Goal: Task Accomplishment & Management: Complete application form

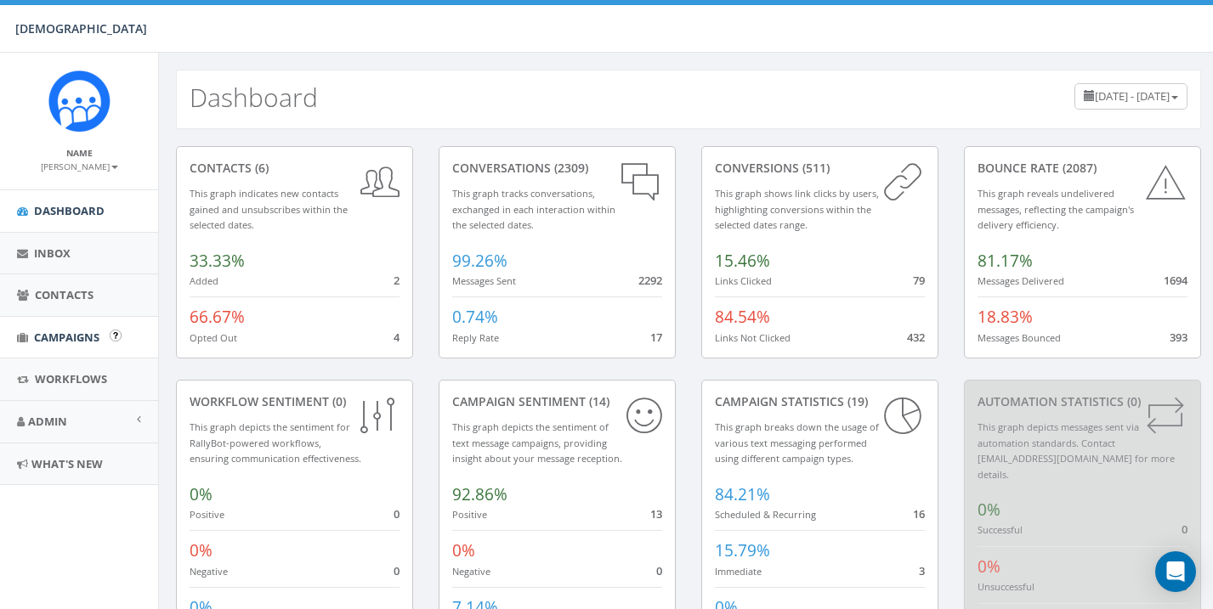
click at [88, 331] on span "Campaigns" at bounding box center [66, 337] width 65 height 15
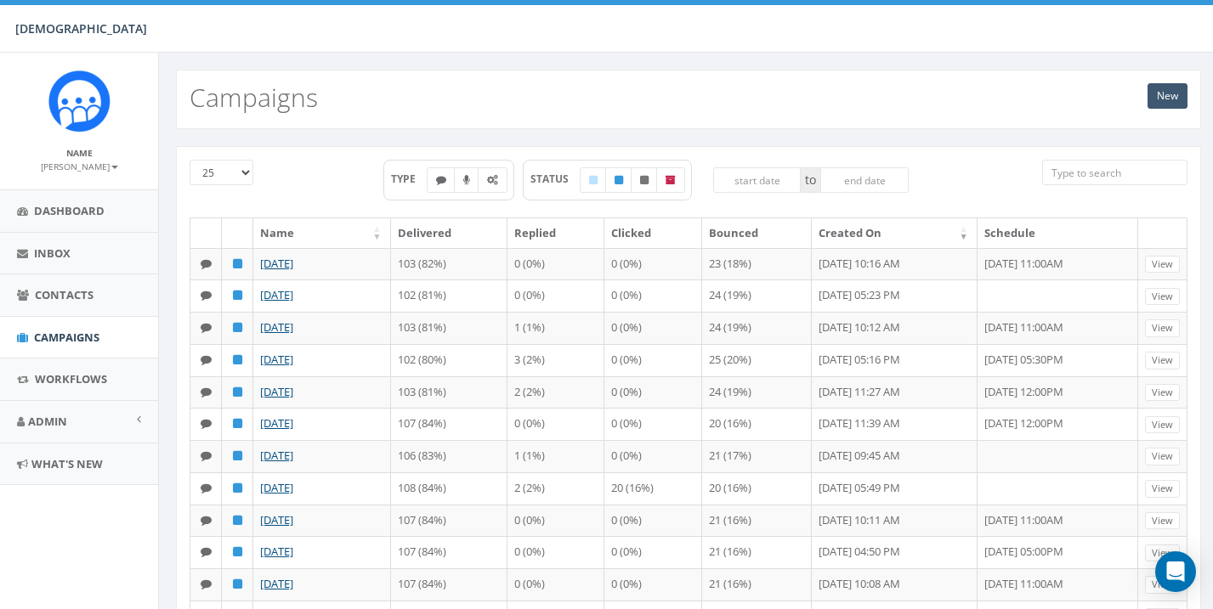
click at [1168, 96] on link "New" at bounding box center [1167, 95] width 40 height 25
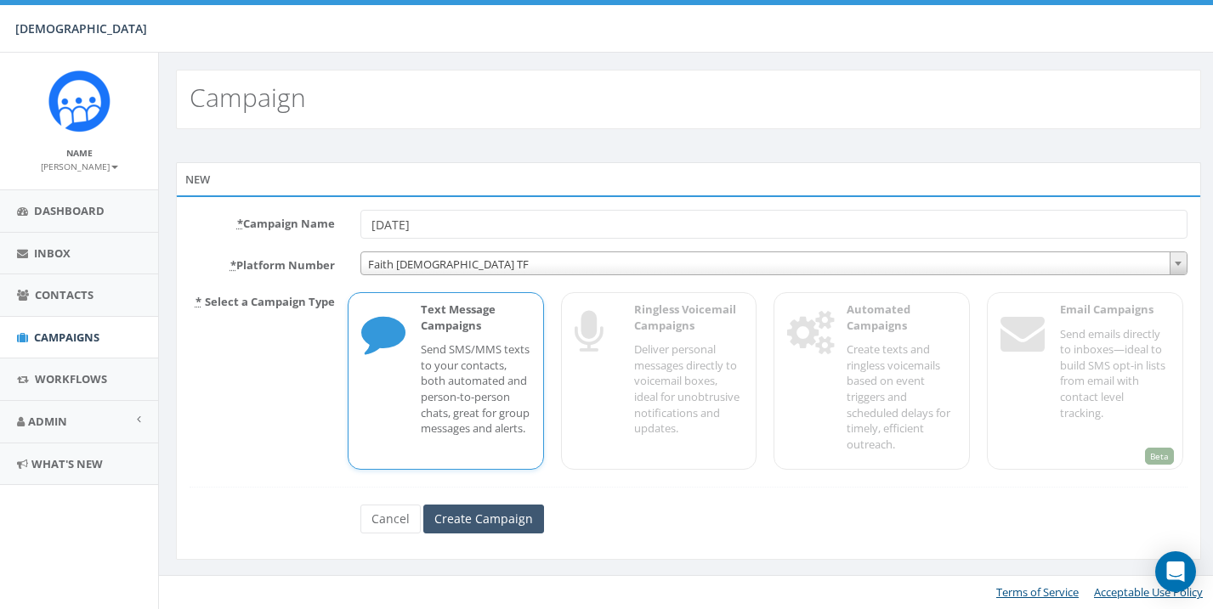
type input "08/26/2025"
click at [519, 510] on input "Create Campaign" at bounding box center [483, 519] width 121 height 29
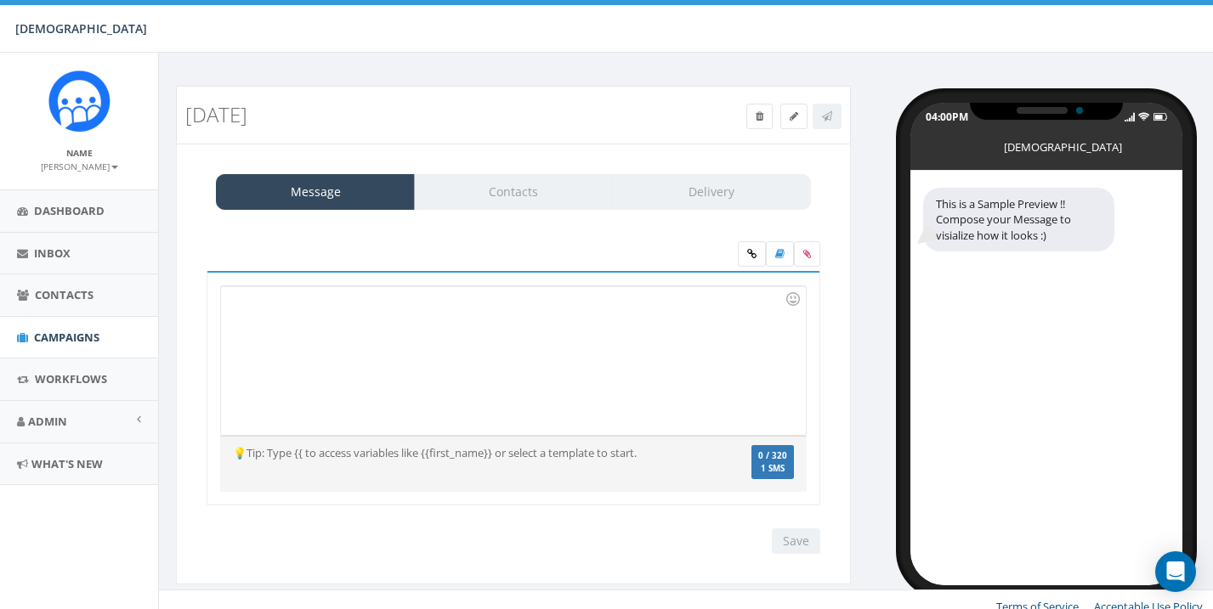
click at [283, 383] on div at bounding box center [513, 360] width 584 height 149
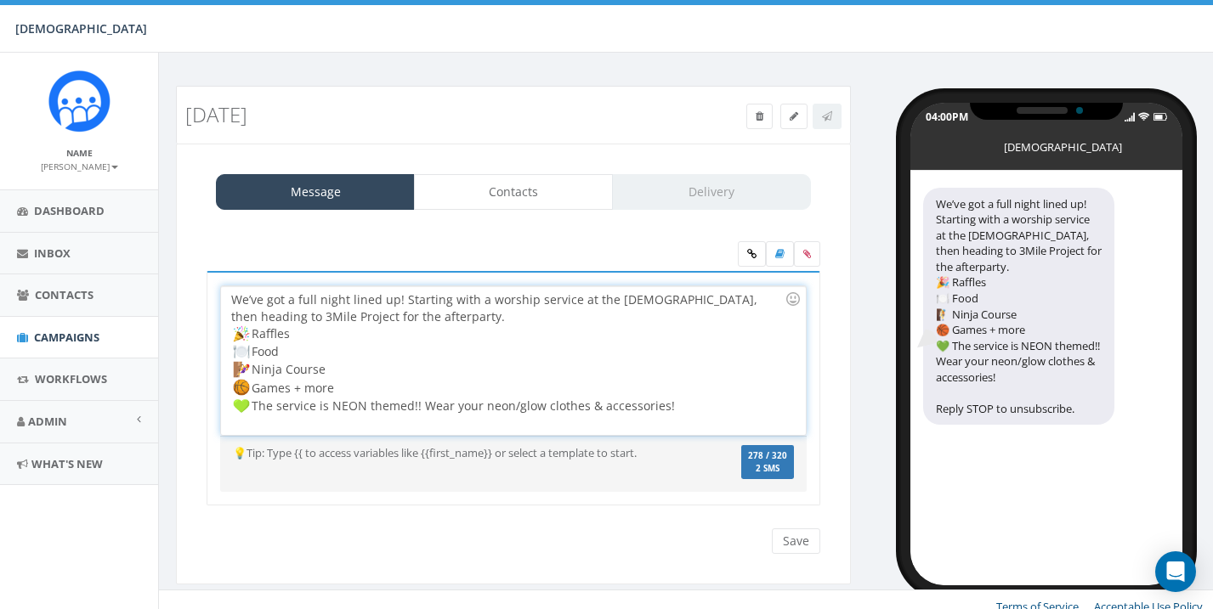
scroll to position [1, 0]
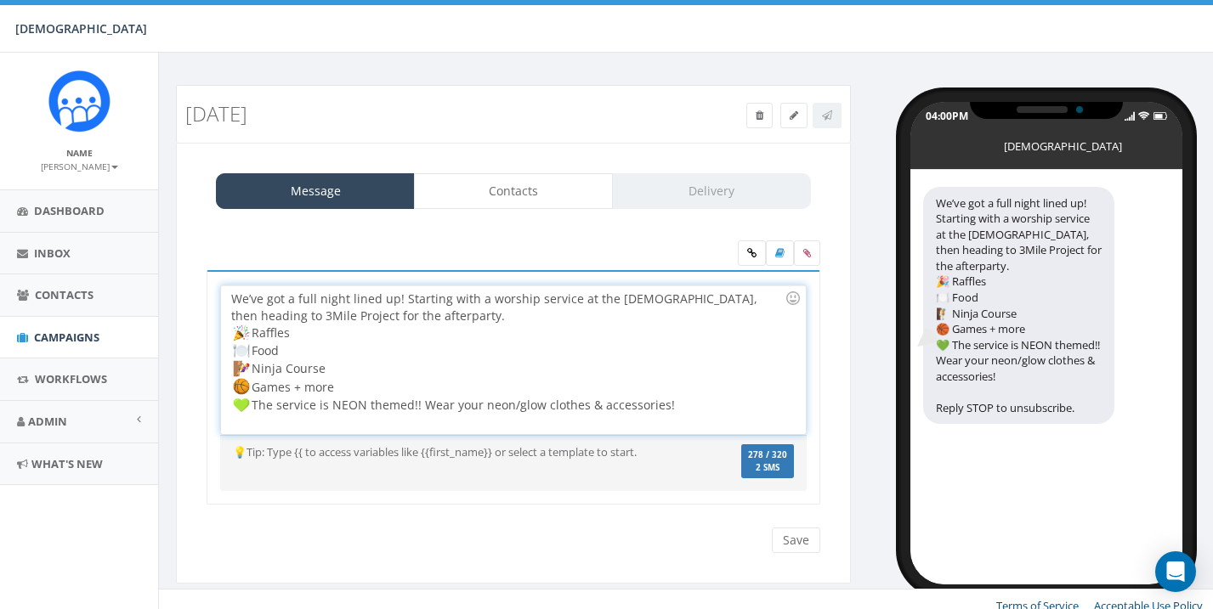
click at [229, 294] on div "We’ve got a full night lined up! Starting with a worship service at the church,…" at bounding box center [513, 360] width 584 height 149
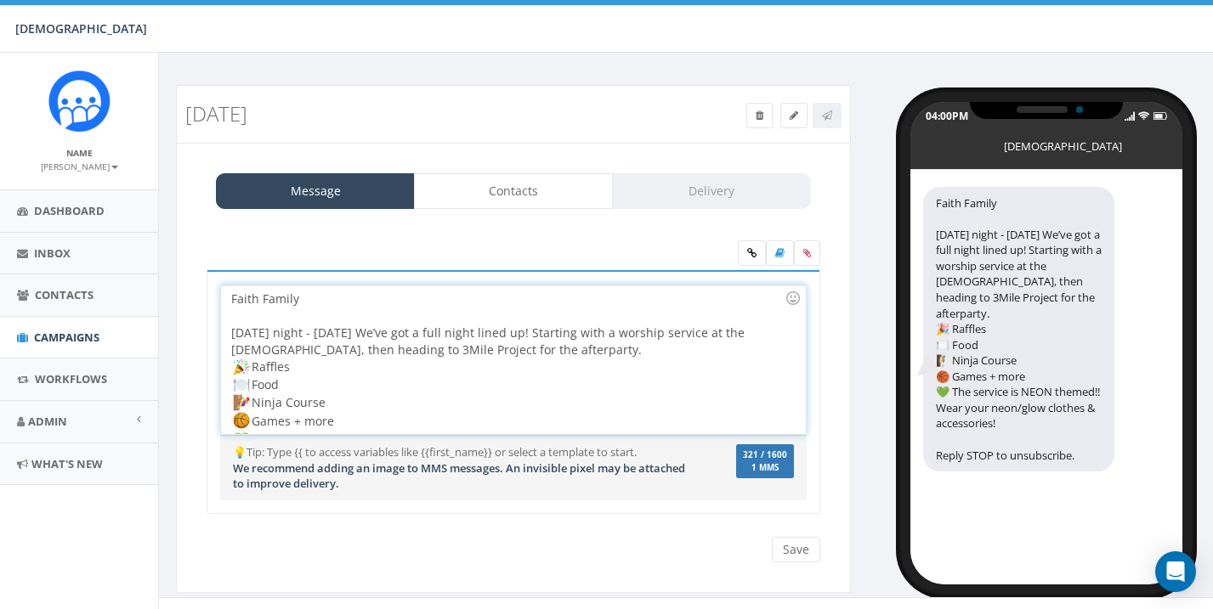
click at [384, 330] on div "Faith Family This Friday night - Aug 29th We’ve got a full night lined up! Star…" at bounding box center [513, 360] width 584 height 149
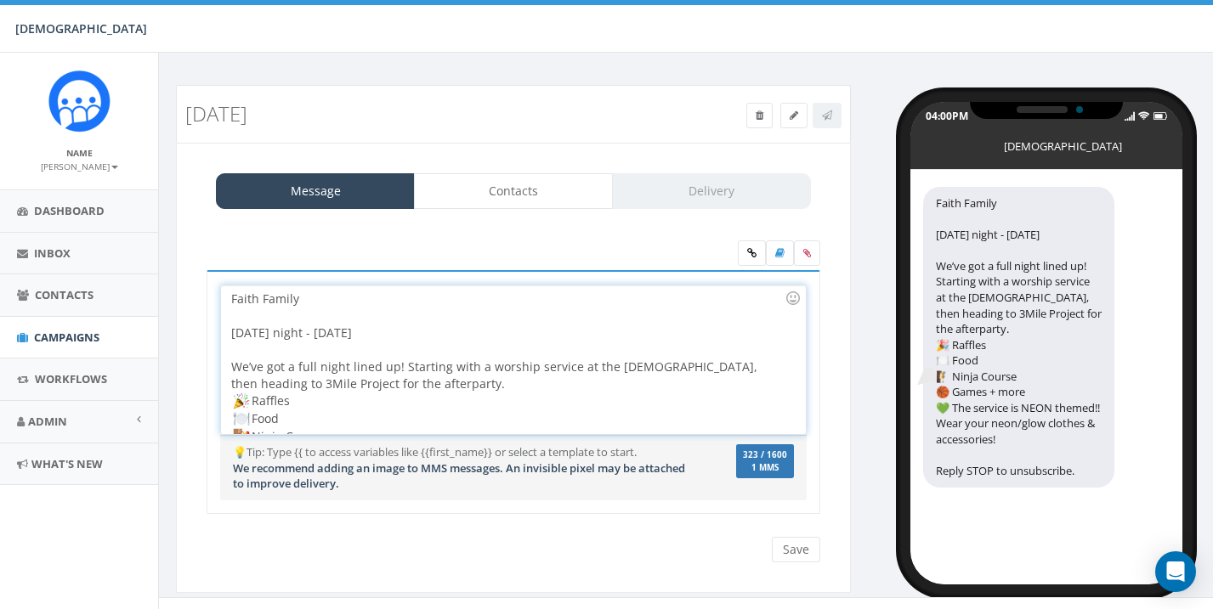
click at [427, 337] on div "Faith Family This Friday night - Aug 29th We’ve got a full night lined up! Star…" at bounding box center [513, 360] width 584 height 149
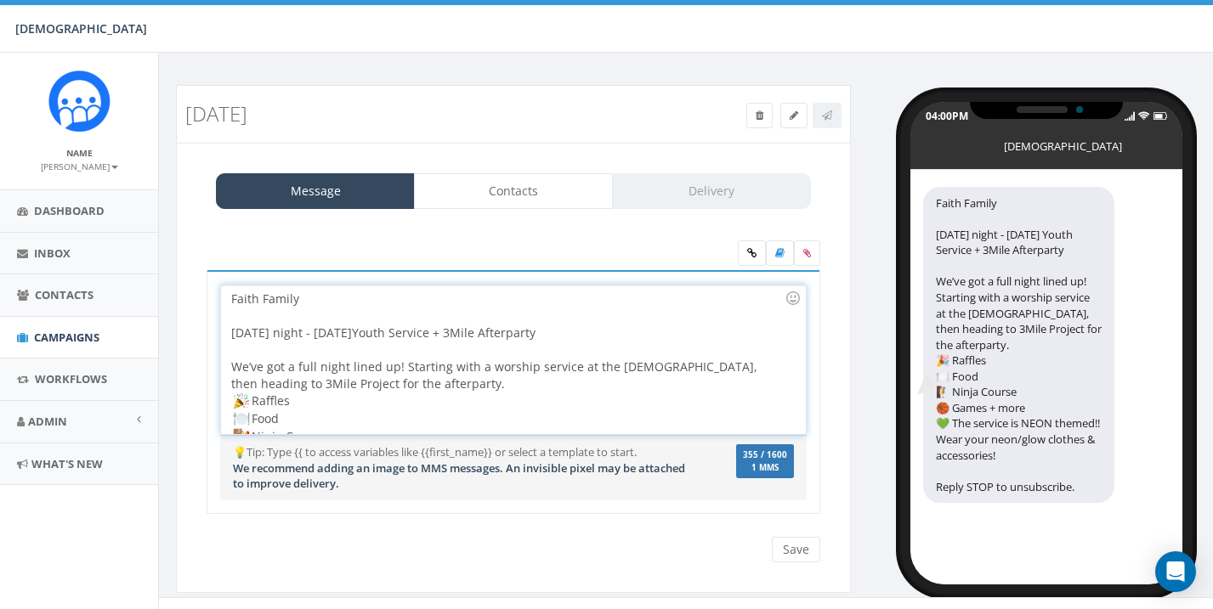
click at [382, 332] on div "Faith Family This Friday night - Aug 29th Youth Service + 3Mile Afterparty We’v…" at bounding box center [513, 360] width 584 height 149
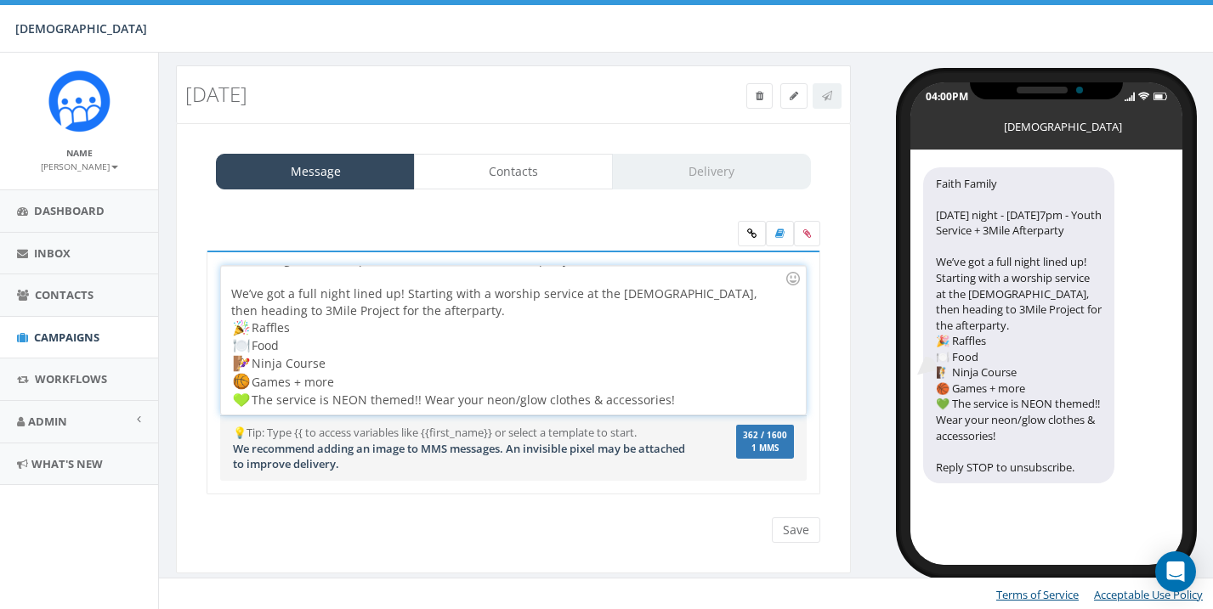
scroll to position [54, 0]
click at [707, 406] on div "Faith Family This Friday night - Aug 29th @7pm - Youth Service + 3Mile Afterpar…" at bounding box center [513, 340] width 584 height 149
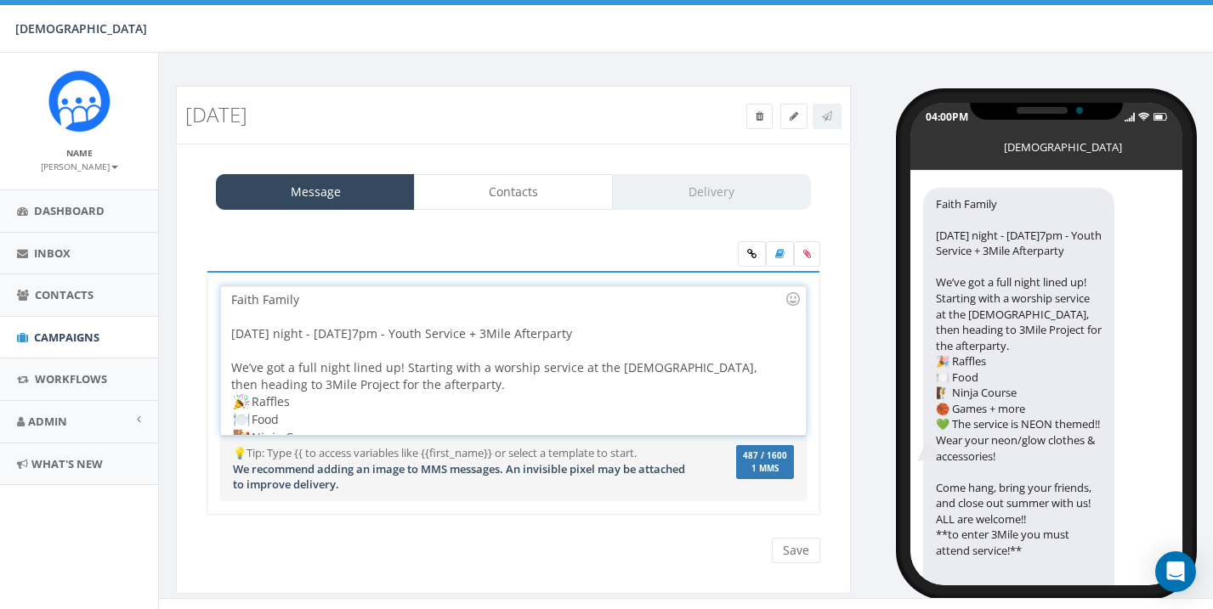
scroll to position [0, 0]
click at [812, 253] on label at bounding box center [807, 253] width 26 height 25
click at [0, 0] on input "file" at bounding box center [0, 0] width 0 height 0
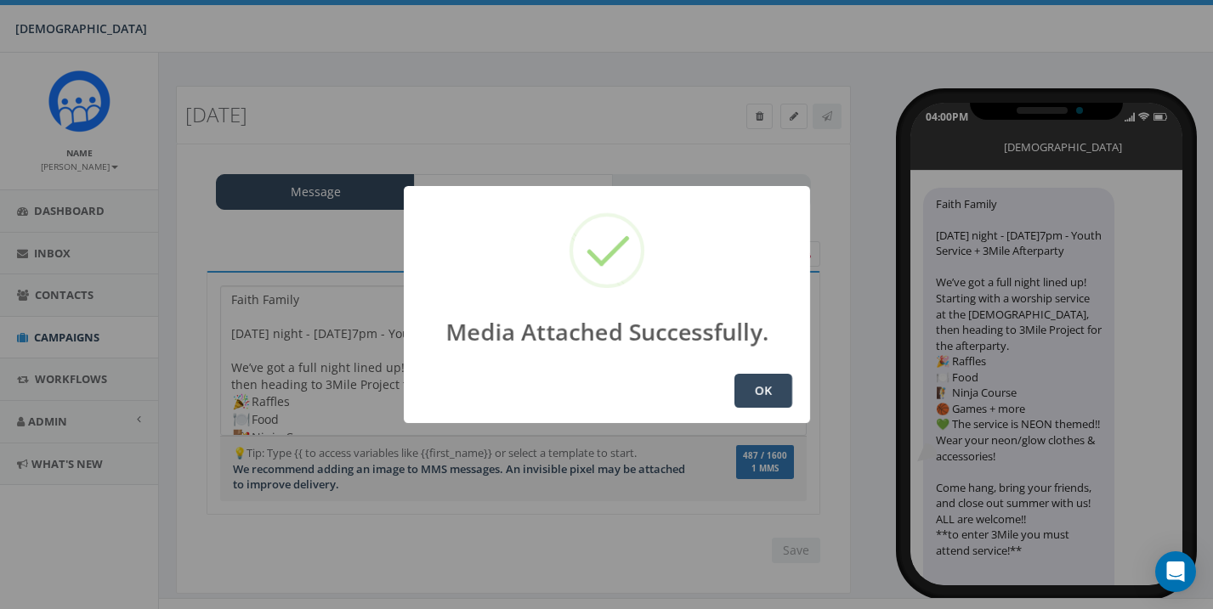
click at [763, 383] on button "OK" at bounding box center [763, 391] width 58 height 34
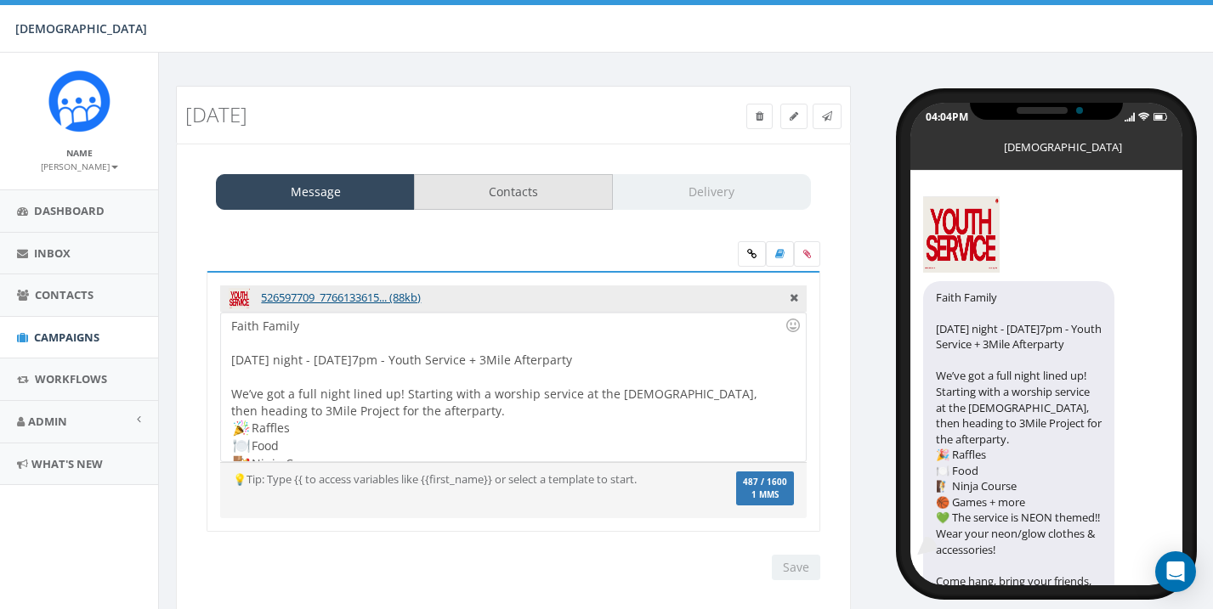
click at [529, 178] on link "Contacts" at bounding box center [513, 192] width 199 height 36
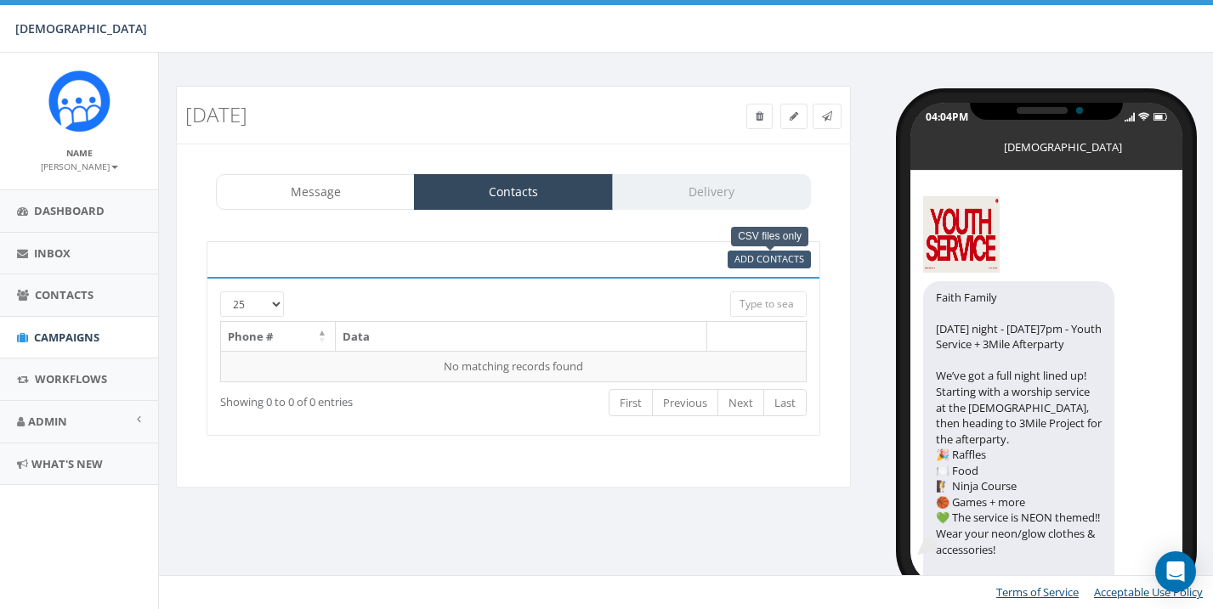
click at [787, 258] on span "Add Contacts" at bounding box center [769, 258] width 70 height 13
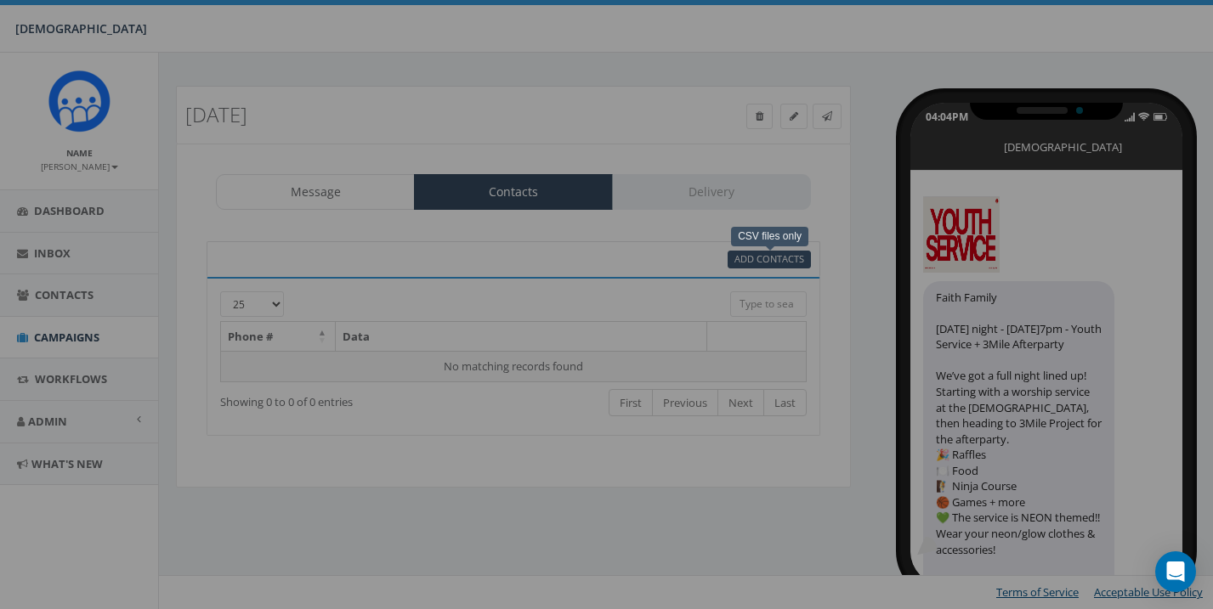
select select
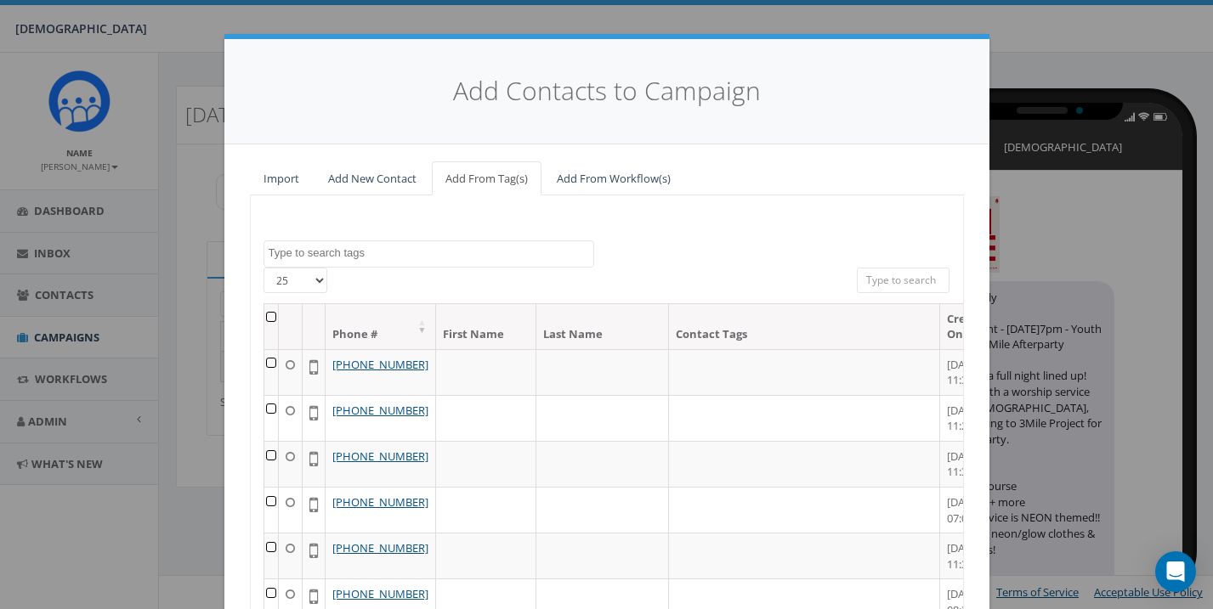
click at [275, 314] on th at bounding box center [271, 326] width 14 height 45
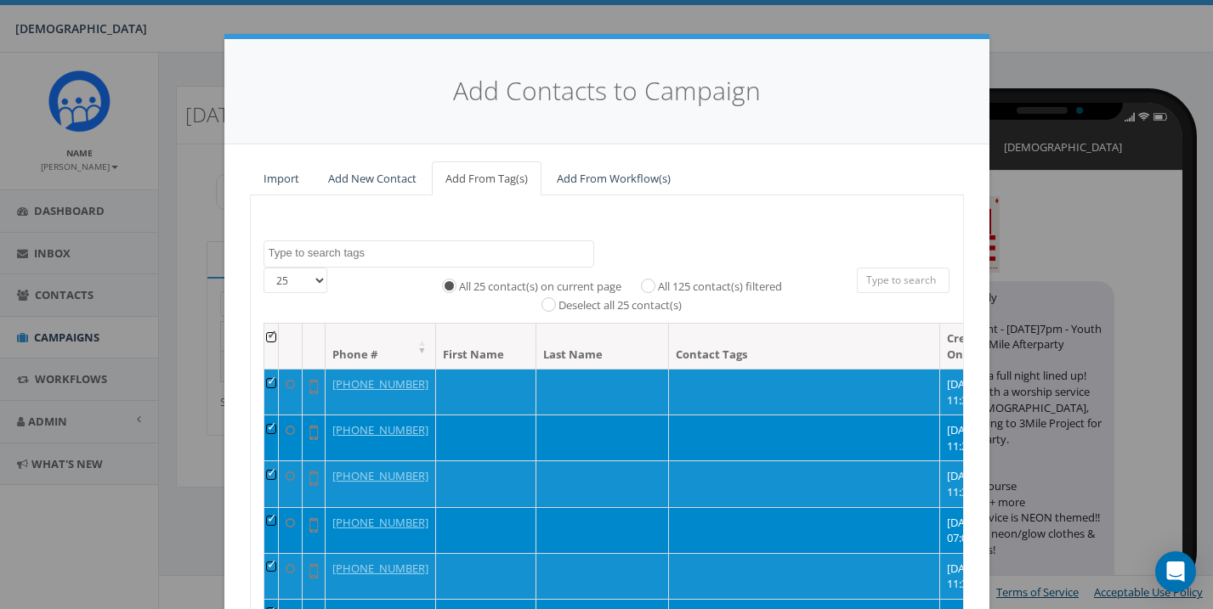
click at [648, 281] on input "All 125 contact(s) filtered" at bounding box center [652, 285] width 11 height 11
radio input "true"
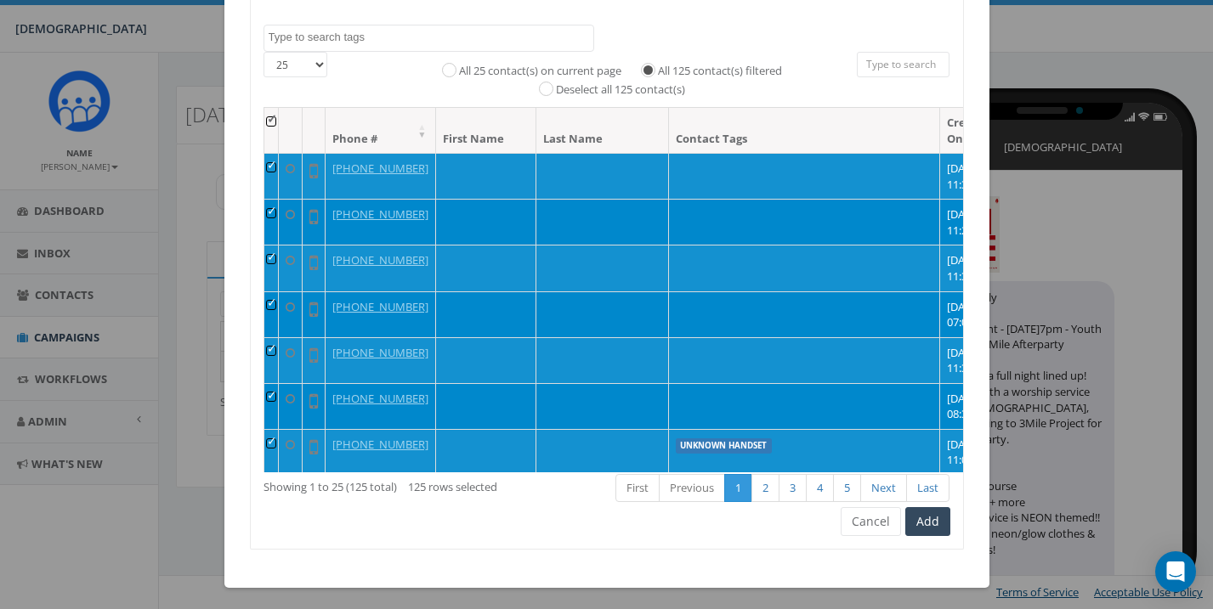
scroll to position [215, 0]
click at [923, 514] on button "Add" at bounding box center [927, 522] width 45 height 29
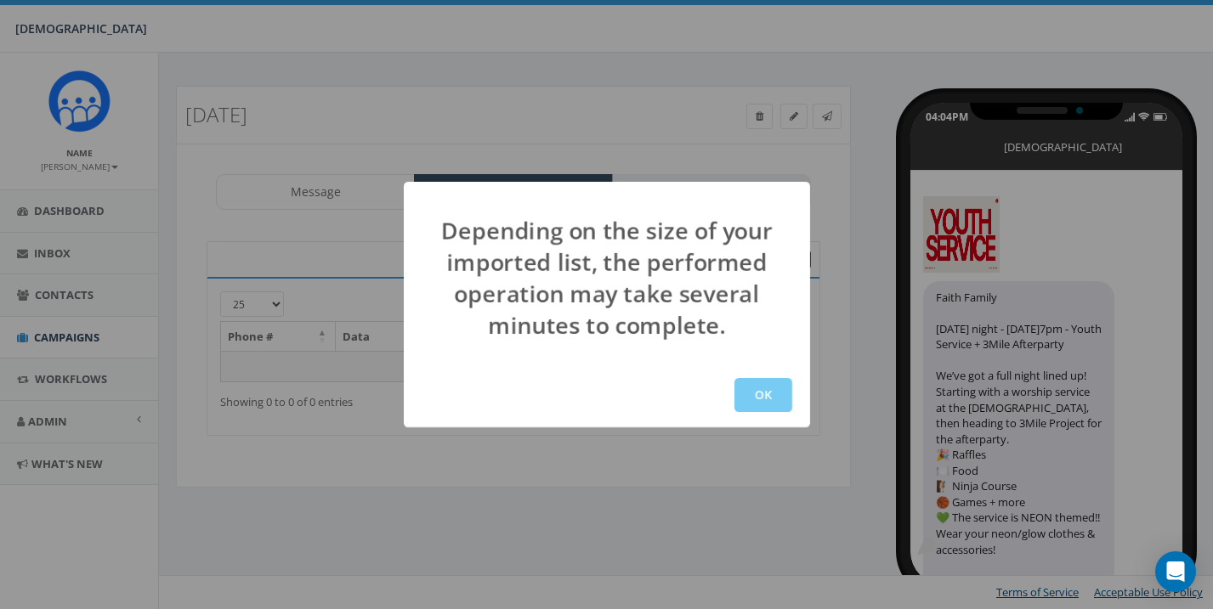
click at [755, 398] on button "OK" at bounding box center [763, 395] width 58 height 34
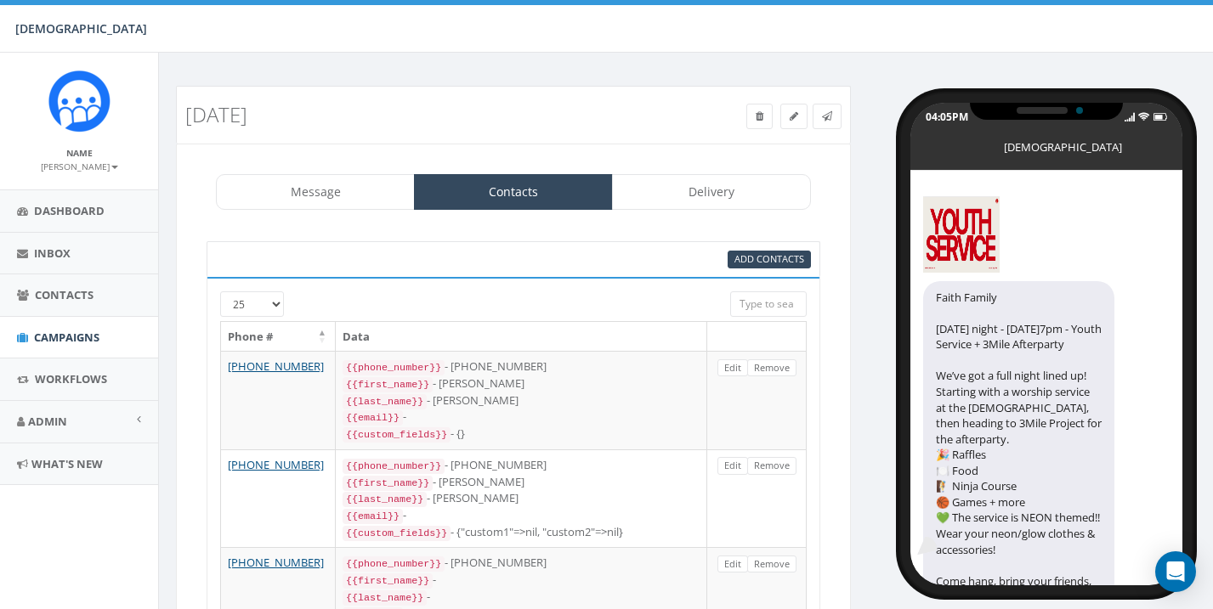
select select
click at [702, 182] on link "Delivery" at bounding box center [711, 192] width 199 height 36
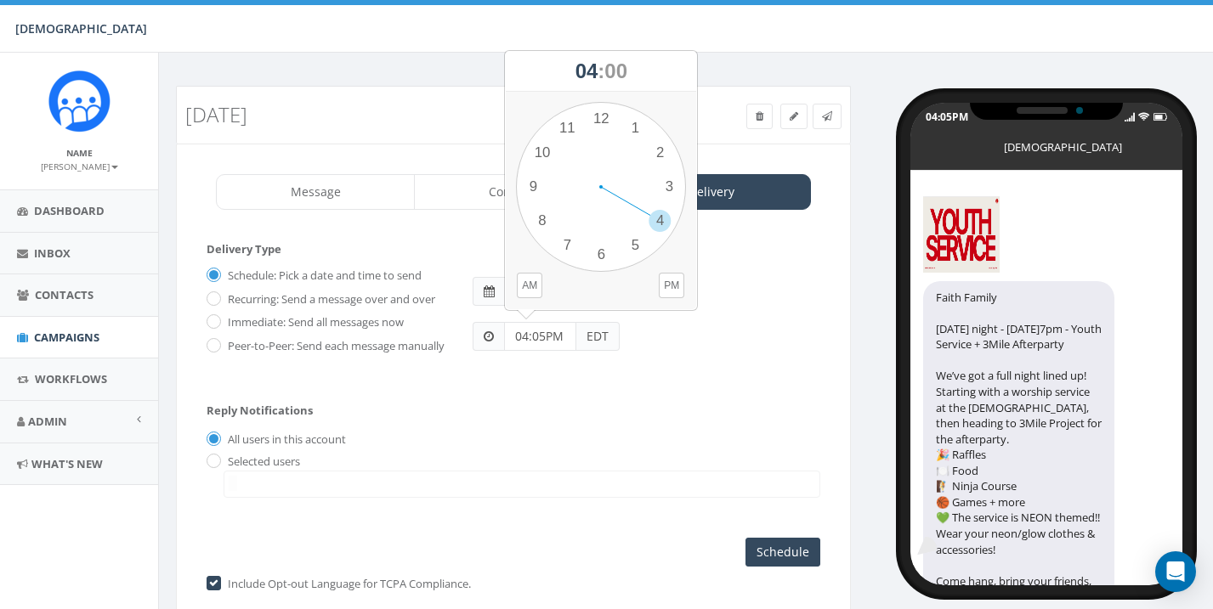
click at [566, 340] on input "04:05PM" at bounding box center [540, 336] width 72 height 29
click at [674, 285] on button "PM" at bounding box center [671, 285] width 25 height 25
click at [633, 243] on div "1 2 3 4 5 6 7 8 9 10 11 12 00 05 10 15 20 25 30 35 40 45 50 55" at bounding box center [601, 187] width 170 height 170
click at [603, 118] on div "1 2 3 4 5 6 7 8 9 10 11 12 00 05 10 15 20 25 30 35 40 45 50 55" at bounding box center [601, 187] width 170 height 170
type input "05:00PM"
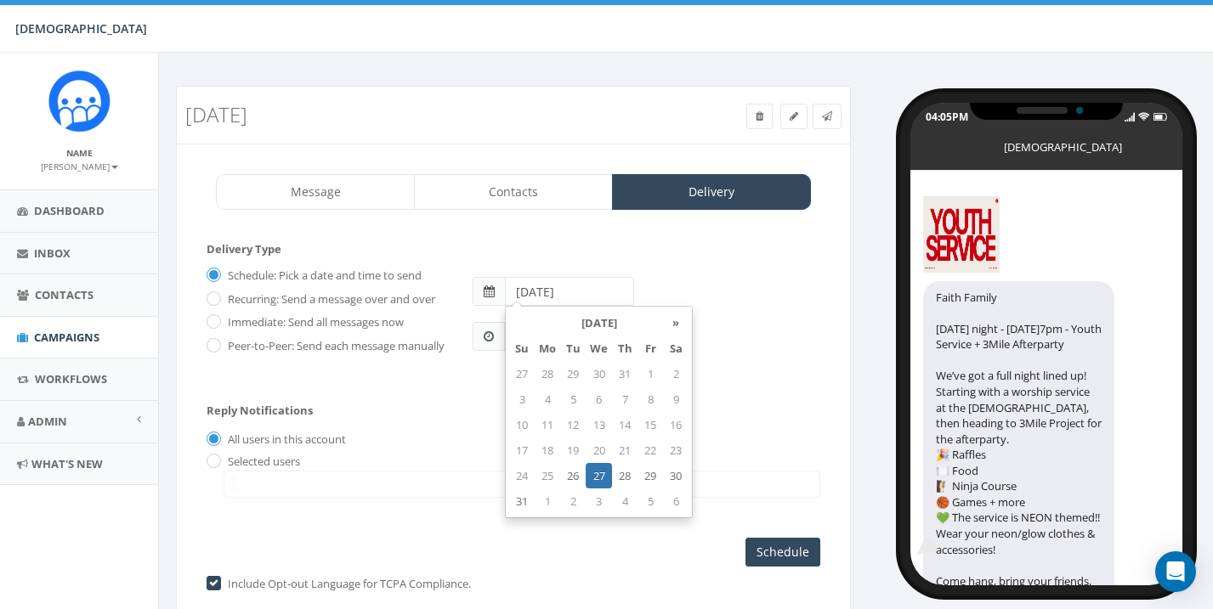
click at [588, 291] on input "2025-08-27" at bounding box center [569, 291] width 128 height 29
click at [574, 474] on td "26" at bounding box center [572, 475] width 25 height 25
type input "2025-08-26"
click at [766, 386] on form "Delivery Type Schedule: Pick a date and time to send Recurring: Send a message …" at bounding box center [514, 314] width 614 height 146
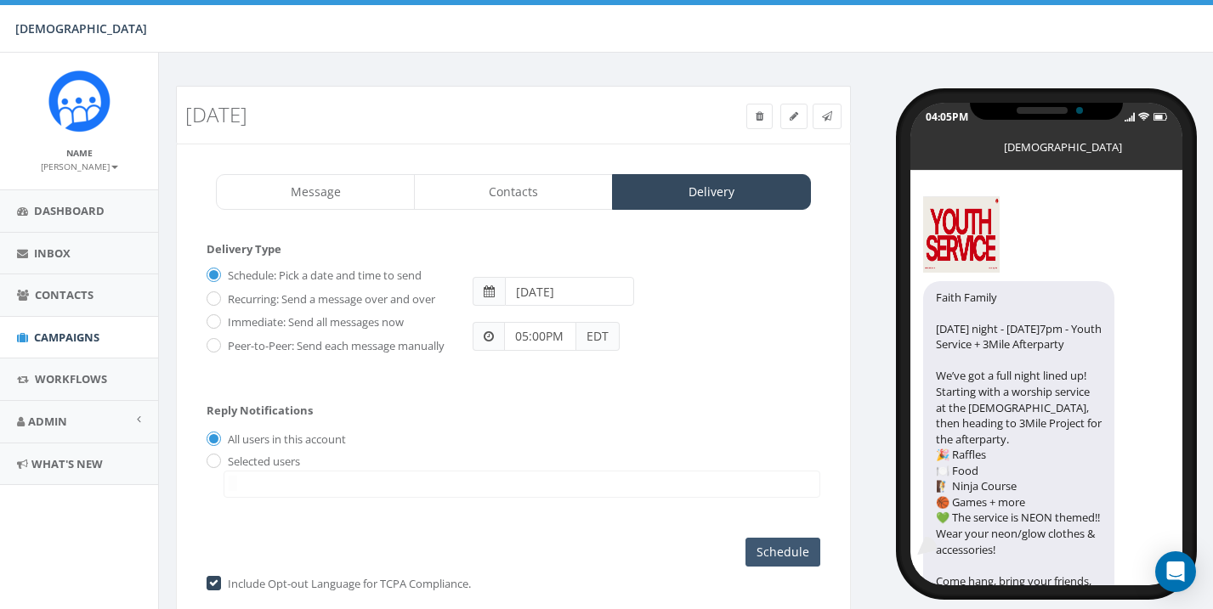
click at [767, 553] on input "Schedule" at bounding box center [782, 552] width 75 height 29
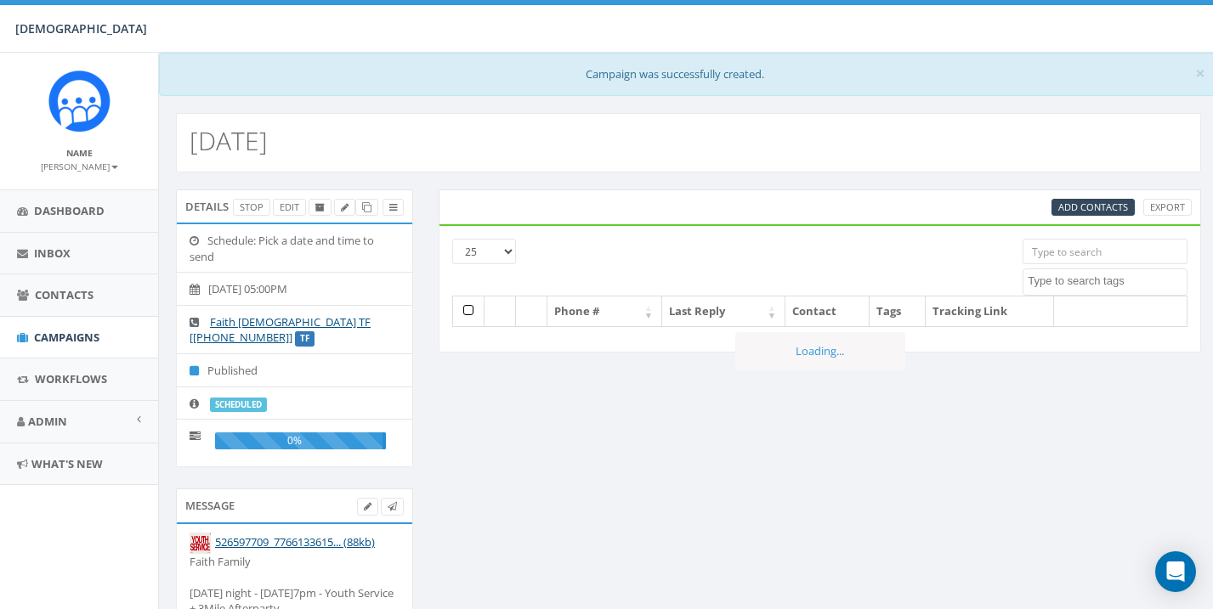
select select
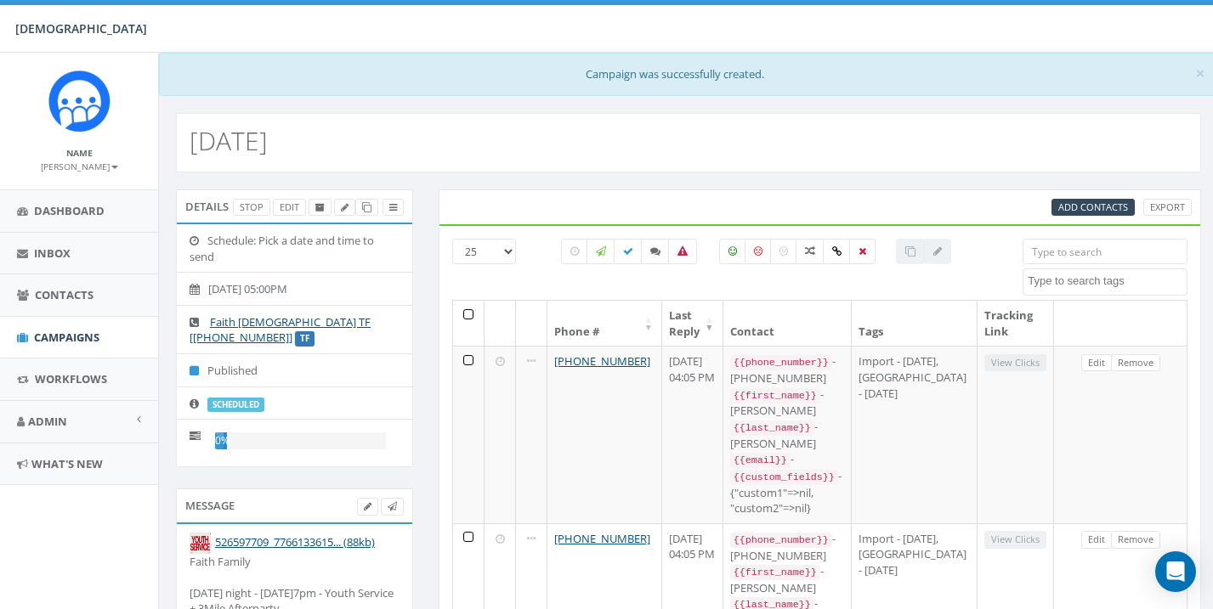
click at [114, 163] on small "[PERSON_NAME]" at bounding box center [79, 167] width 77 height 12
click at [60, 209] on link "Sign Out" at bounding box center [85, 213] width 134 height 21
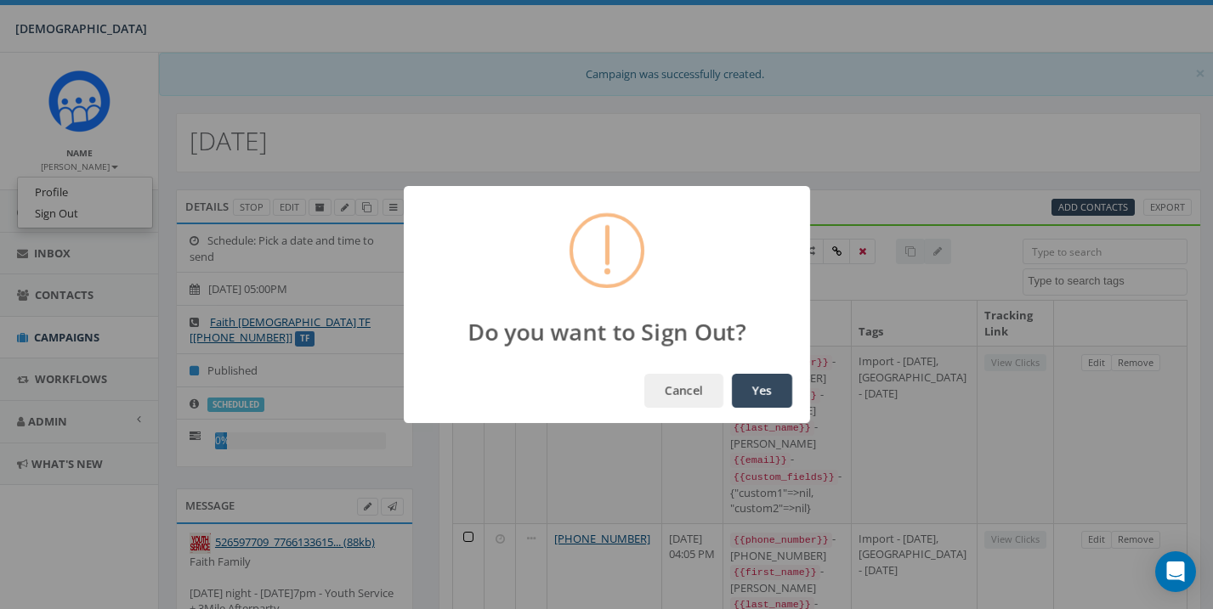
click at [757, 385] on button "Yes" at bounding box center [762, 391] width 60 height 34
